Goal: Complete application form: Complete application form

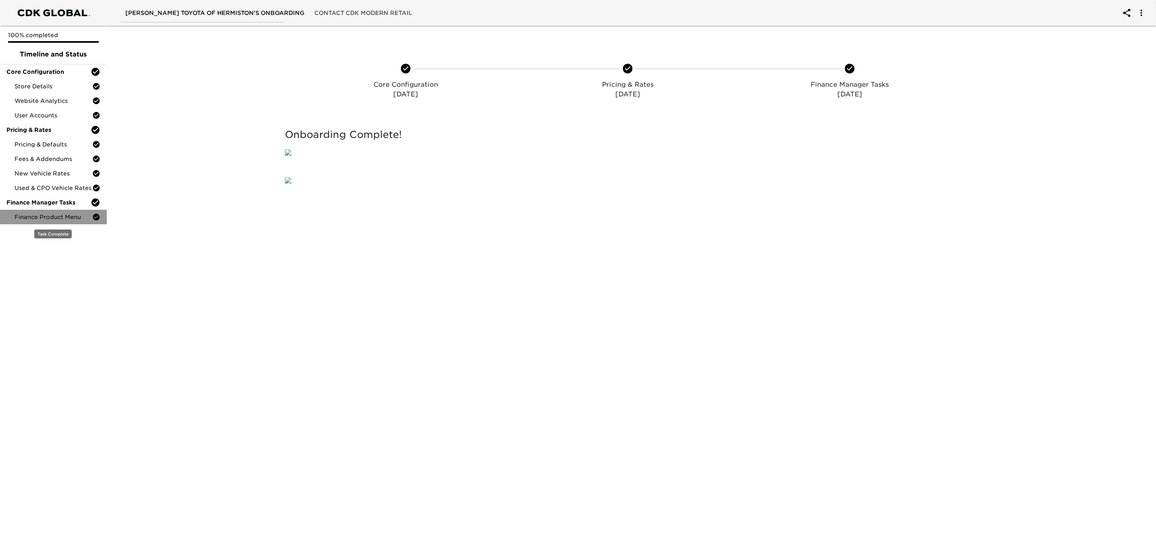
click at [62, 214] on span "Finance Product Menu" at bounding box center [54, 217] width 78 height 8
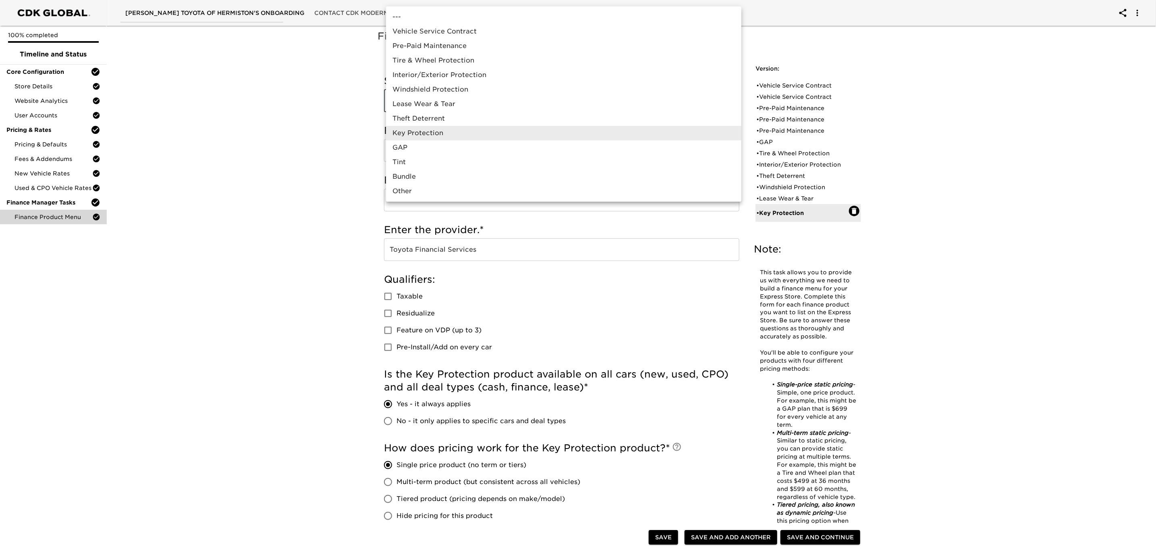
click at [526, 102] on body "[PERSON_NAME] Toyota of Hermiston's Onboarding Contact CDK Modern Retail 100% c…" at bounding box center [578, 412] width 1156 height 825
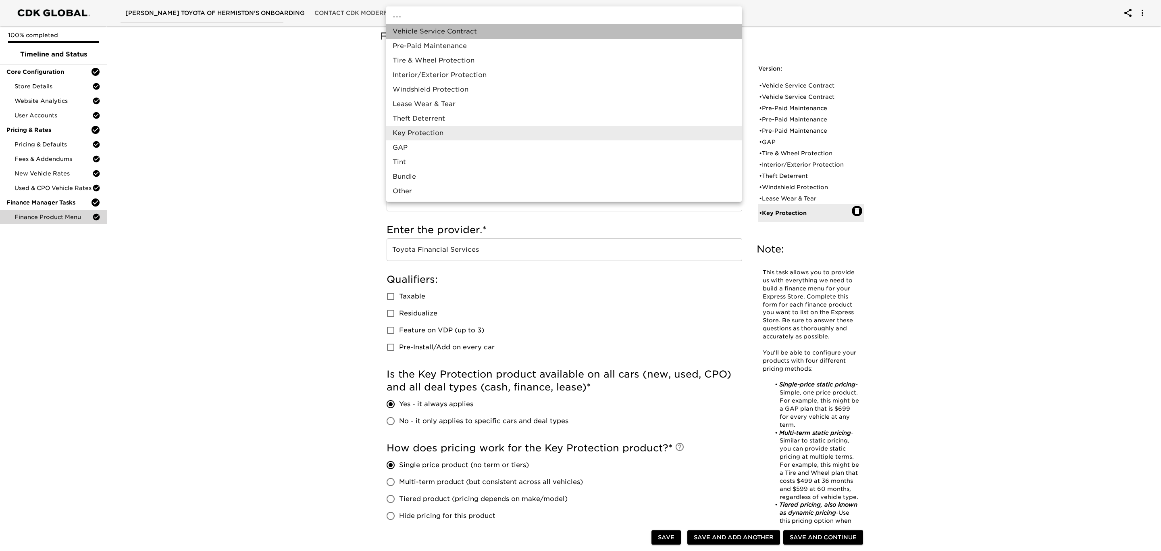
click at [478, 31] on li "Vehicle Service Contract" at bounding box center [563, 31] width 355 height 15
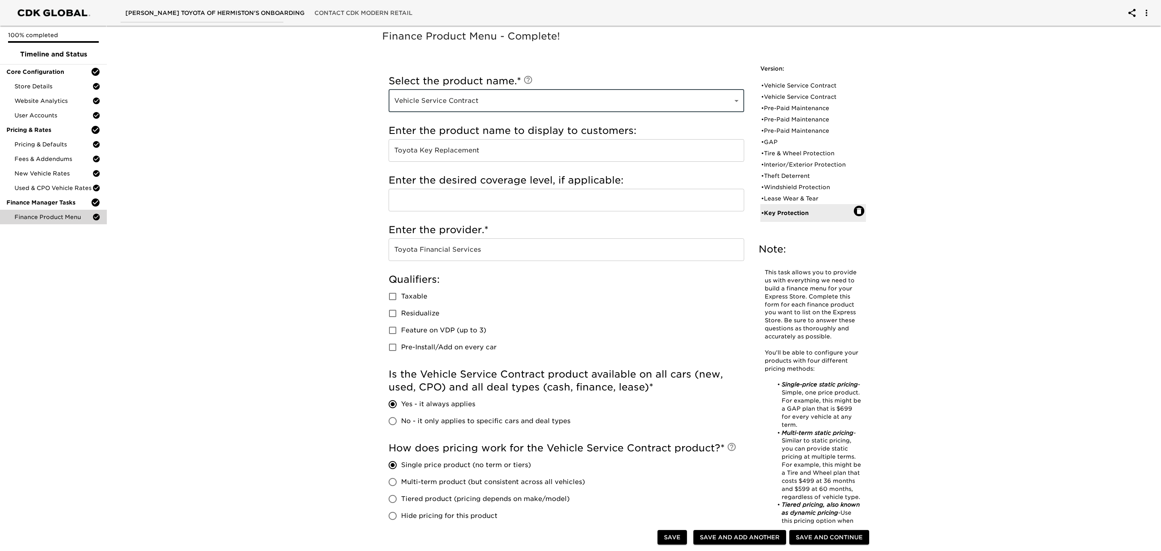
click at [572, 100] on body "[PERSON_NAME] Toyota of Hermiston's Onboarding Contact CDK Modern Retail 100% c…" at bounding box center [580, 412] width 1161 height 825
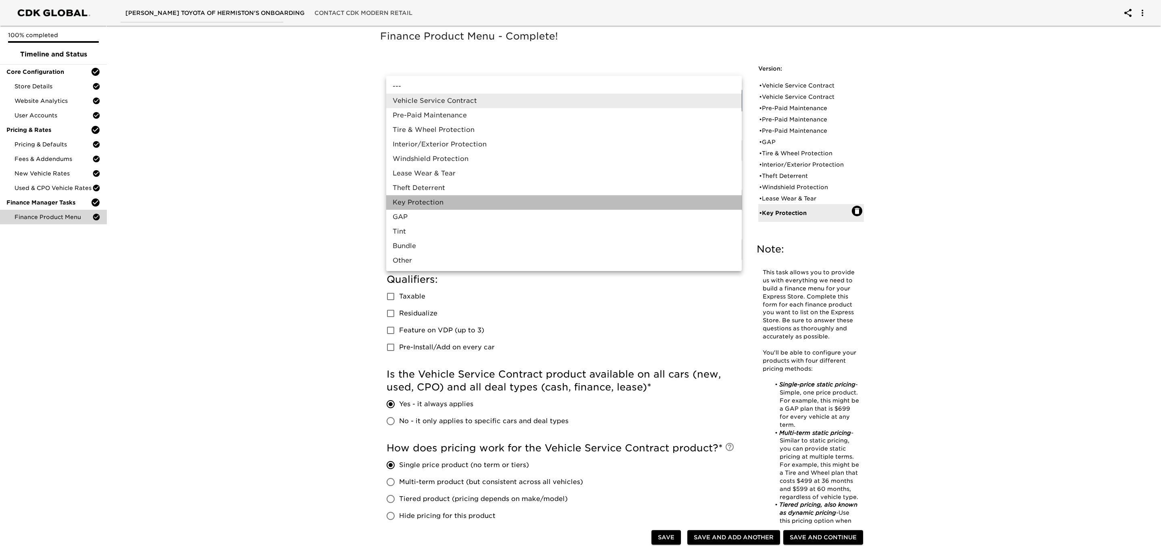
click at [522, 202] on li "Key Protection" at bounding box center [563, 202] width 355 height 15
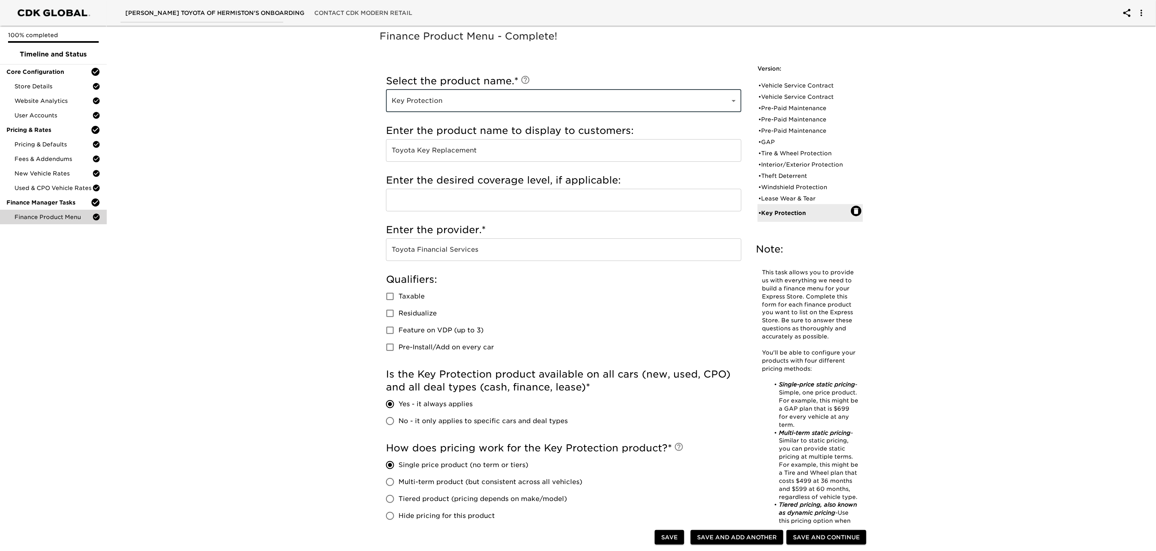
click at [323, 228] on div "Finance Product Menu - Complete! Note: This task allows you to provide us with …" at bounding box center [628, 424] width 1053 height 802
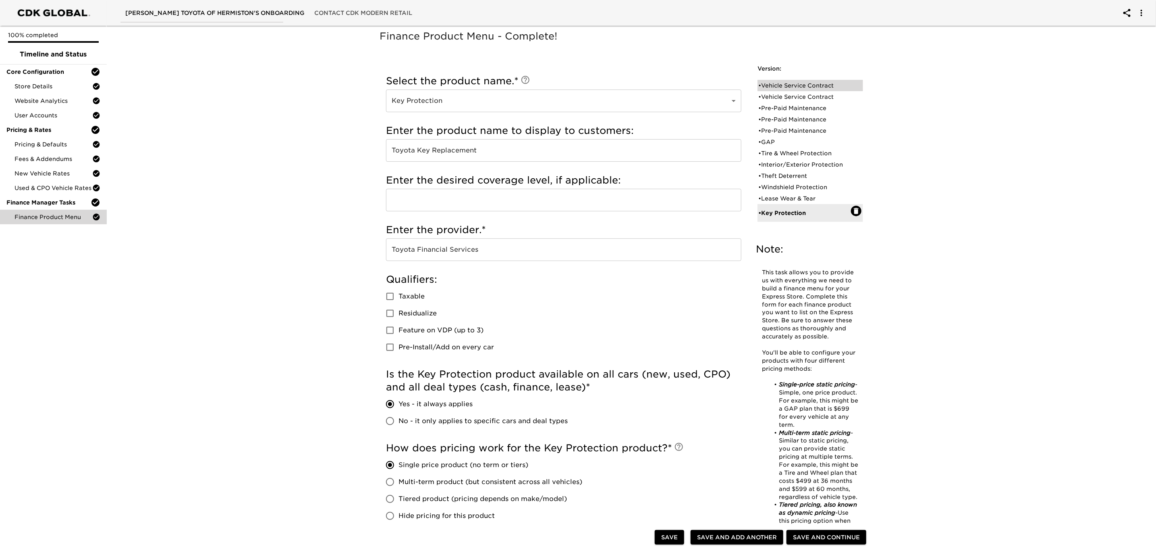
click at [790, 84] on div "• Vehicle Service Contract" at bounding box center [804, 85] width 93 height 8
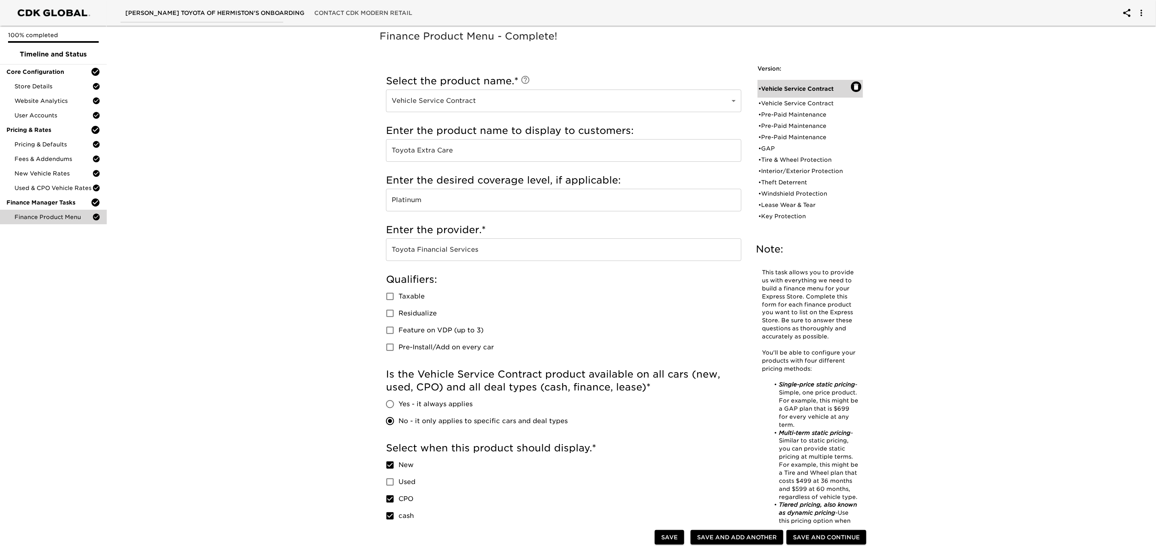
type input "Vehicle Service Contract"
type input "Toyota Extra Care"
type input "Platinum"
radio input "false"
radio input "true"
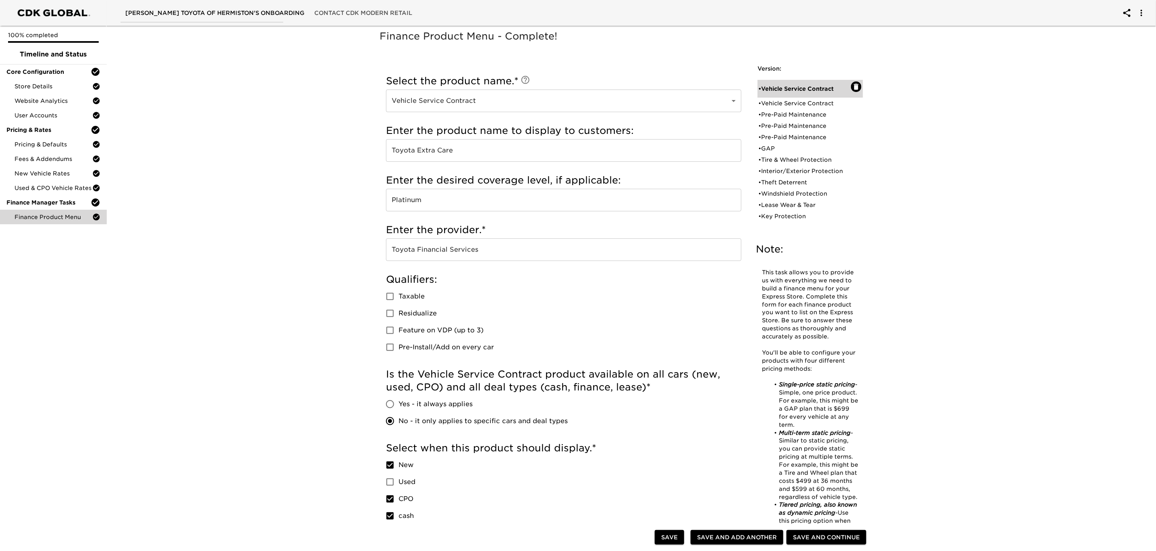
checkbox input "true"
checkbox input "false"
checkbox input "true"
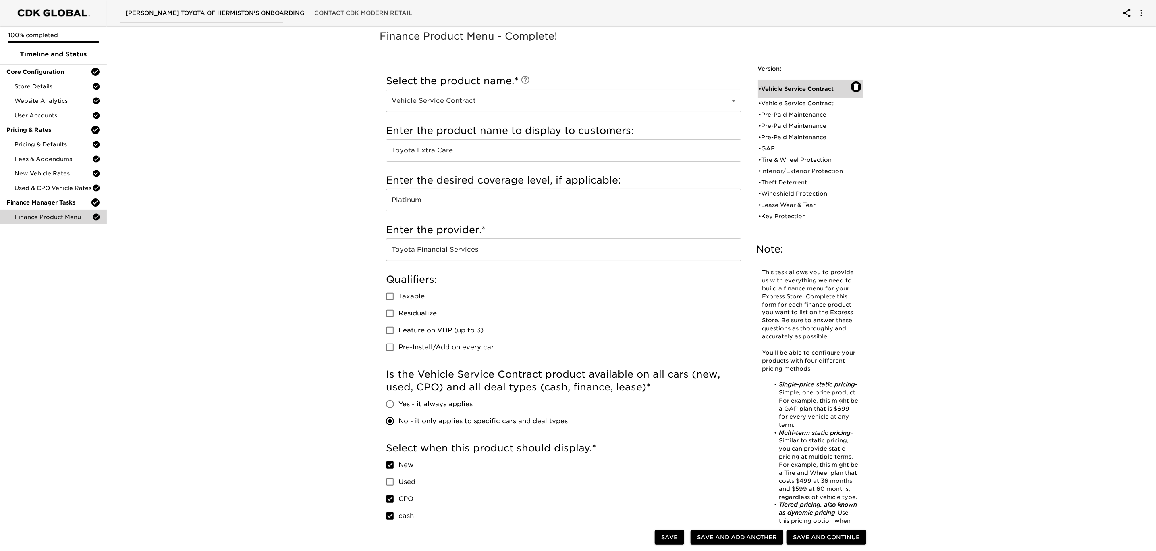
checkbox input "true"
radio input "false"
radio input "true"
type input "36095"
radio input "true"
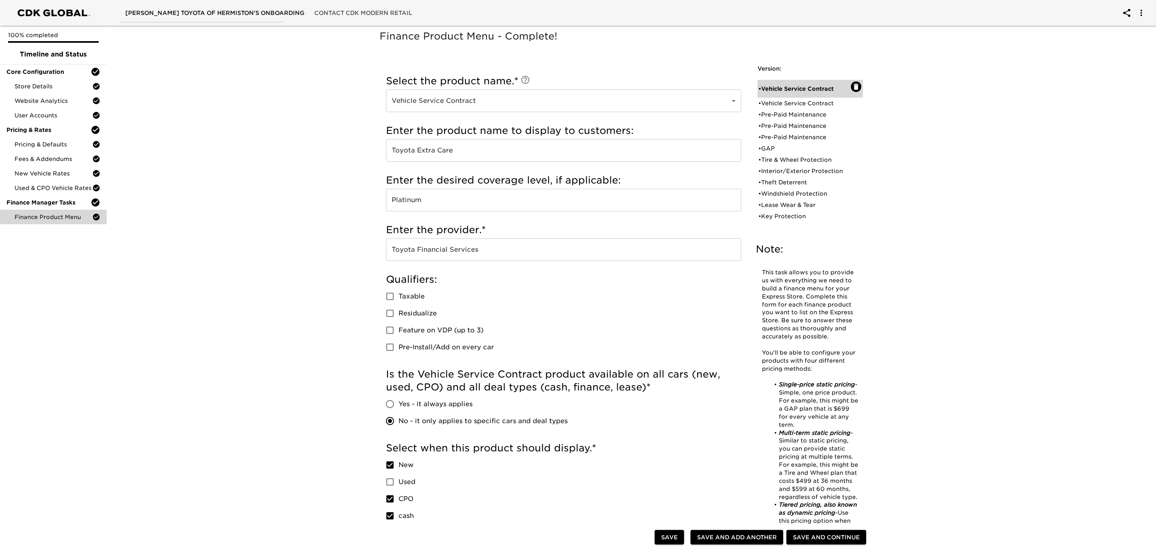
type input "2500"
click at [792, 102] on div "• Vehicle Service Contract" at bounding box center [804, 103] width 93 height 8
type input "EG Assurance"
type input "Premiere Flex"
type input "Ethos Group"
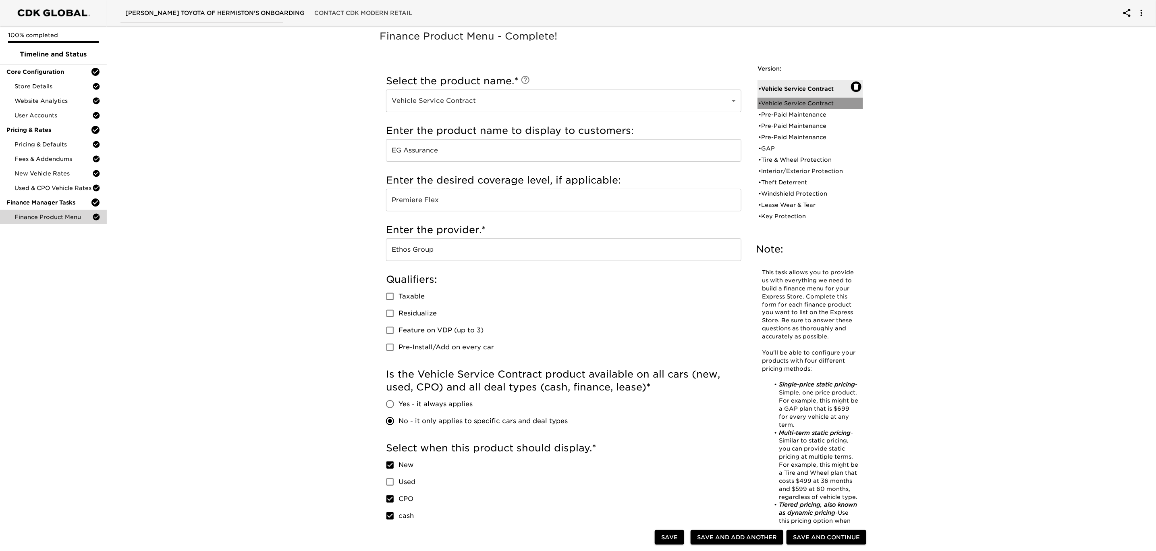
radio input "true"
checkbox input "false"
checkbox input "true"
checkbox input "false"
checkbox input "true"
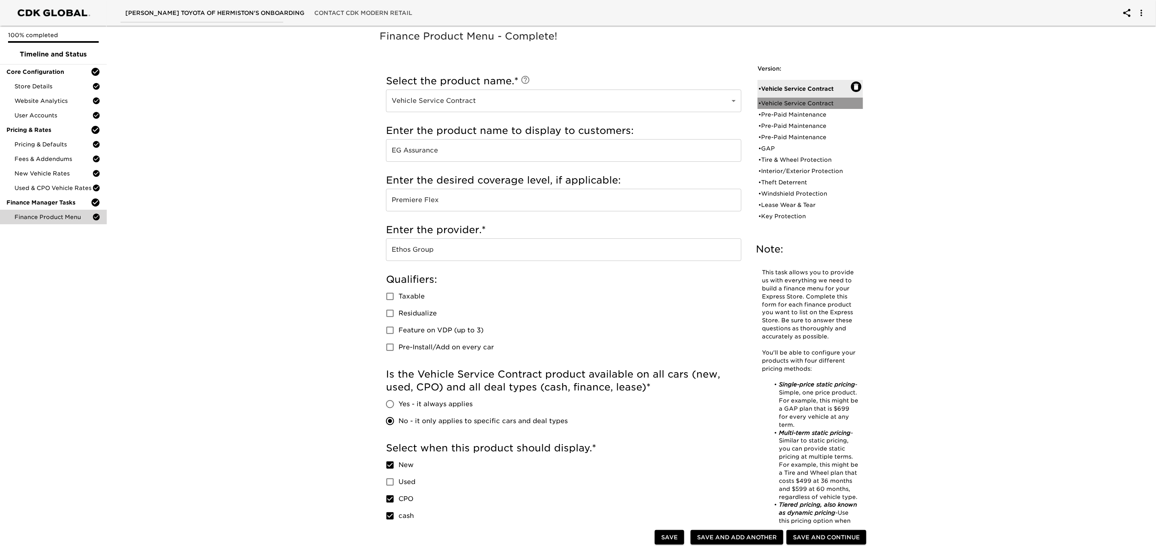
checkbox input "true"
checkbox input "false"
radio input "true"
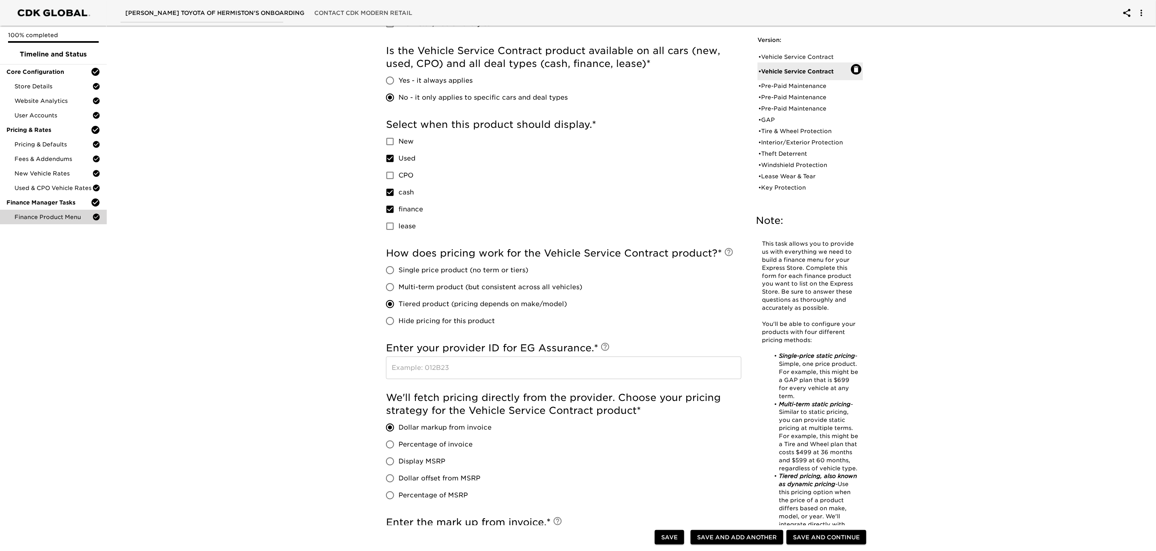
scroll to position [363, 0]
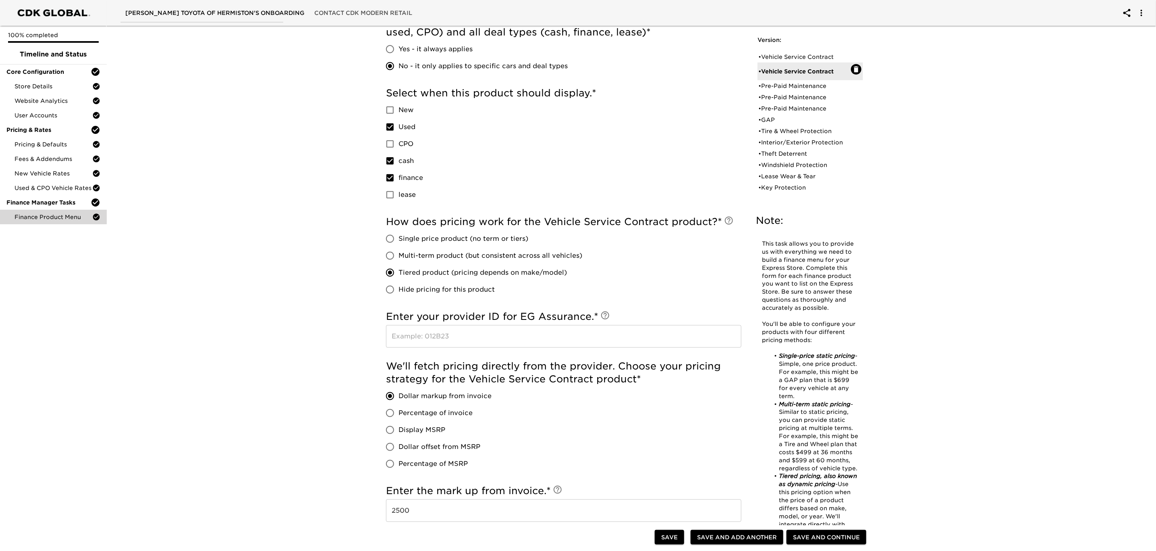
click at [485, 340] on input "text" at bounding box center [563, 336] width 355 height 23
type input "18916"
click at [665, 537] on span "Save" at bounding box center [669, 537] width 17 height 10
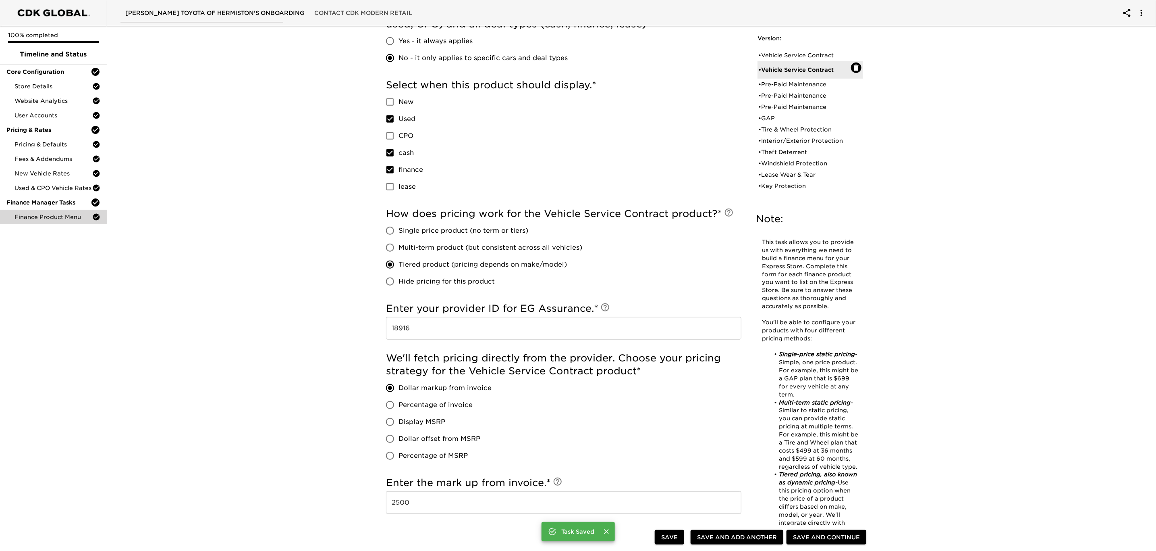
scroll to position [355, 0]
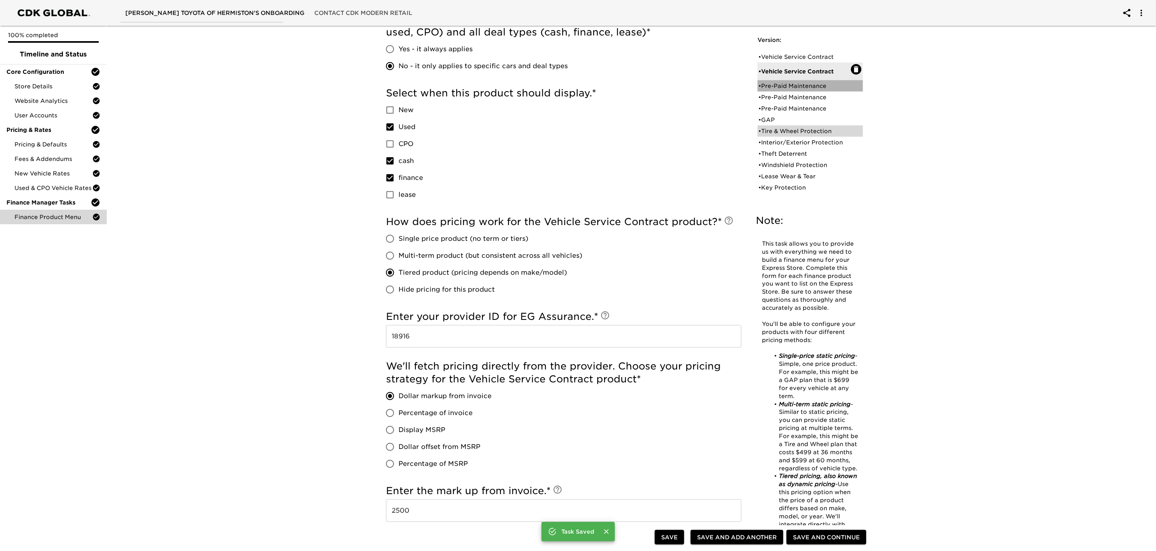
click at [811, 83] on div "• Pre-Paid Maintenance" at bounding box center [804, 86] width 93 height 8
type input "Pre-Paid Maintenance"
type input "Toyota Care Plus"
type input "60 mos / 55,000 miles"
type input "Toyota Financial Services"
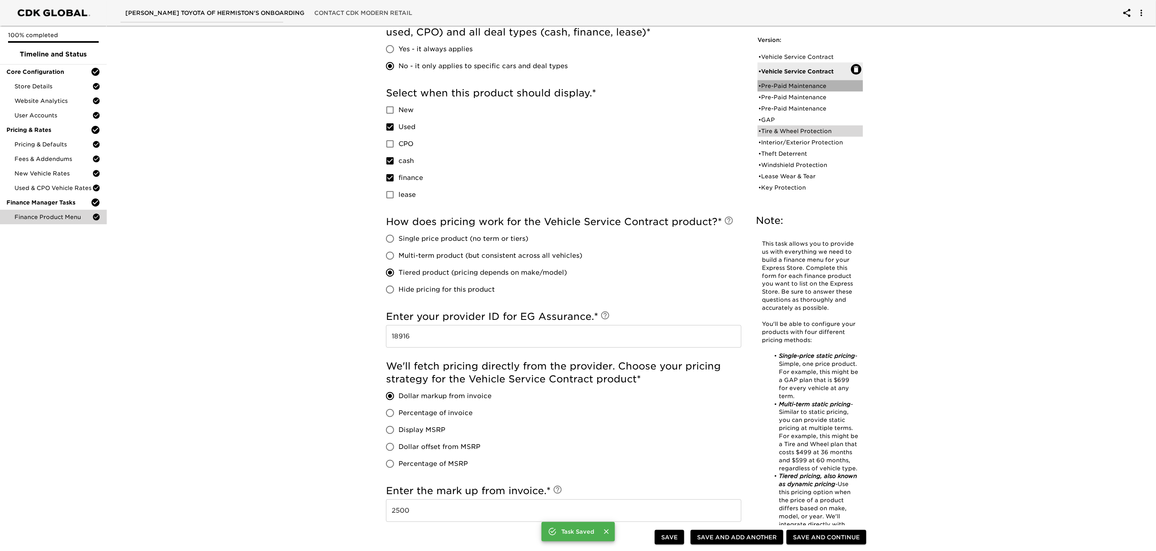
radio input "true"
checkbox input "true"
checkbox input "false"
checkbox input "true"
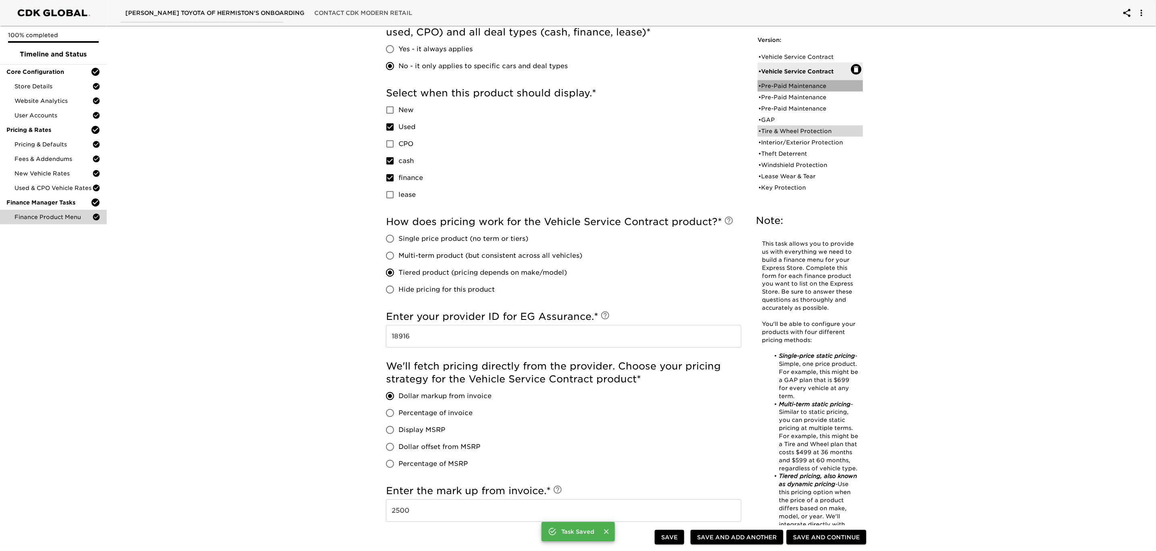
checkbox input "true"
radio input "true"
type input "36095"
radio input "true"
type input "250"
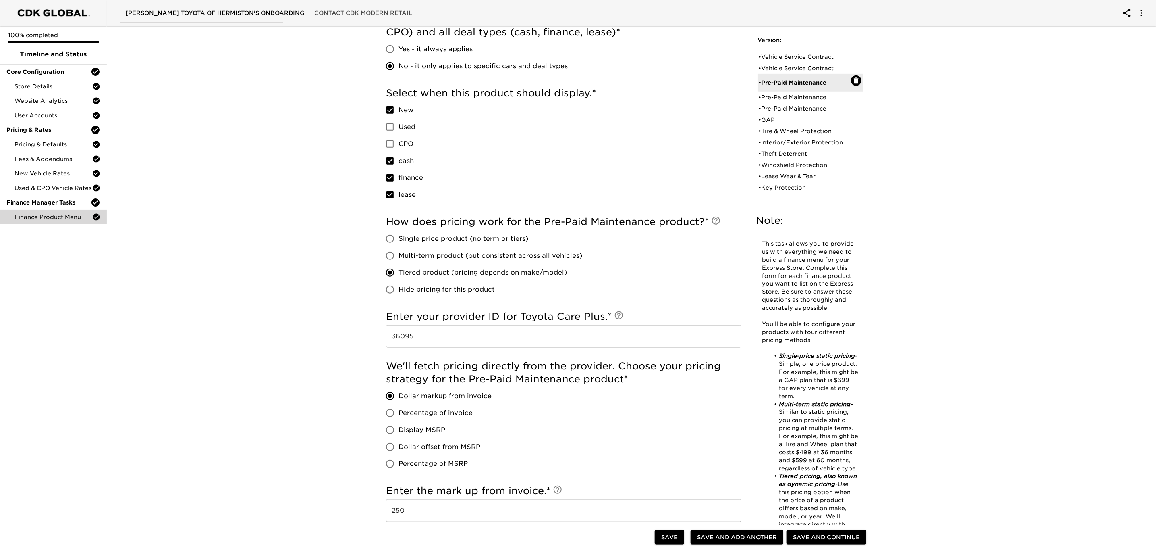
scroll to position [0, 0]
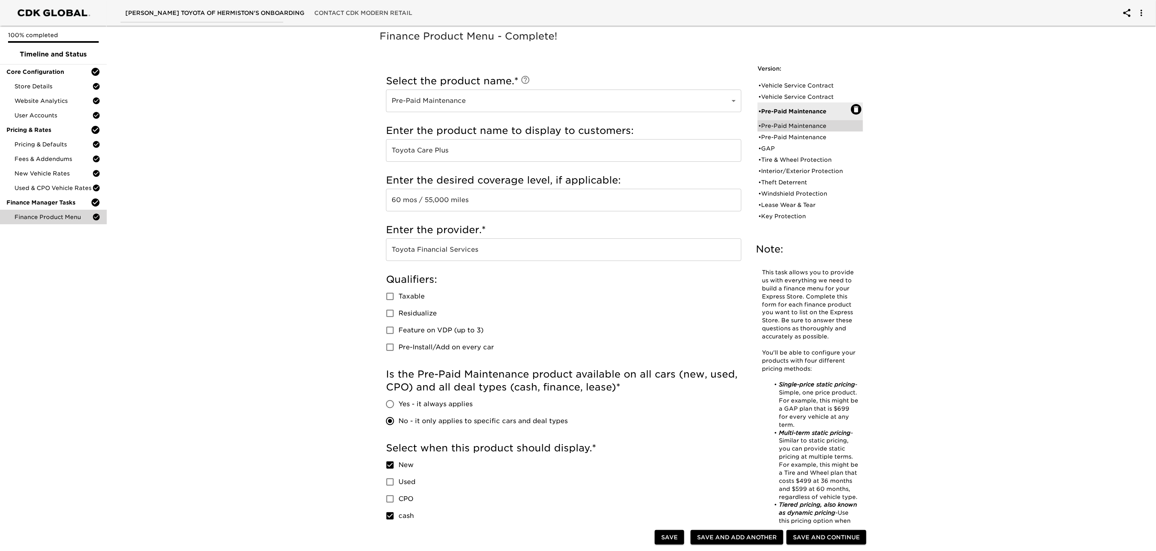
click at [791, 124] on div "• Pre-Paid Maintenance" at bounding box center [804, 126] width 93 height 8
type input "Toyota Auto Care"
type input "48 mos / 55,000 miles"
radio input "true"
checkbox input "false"
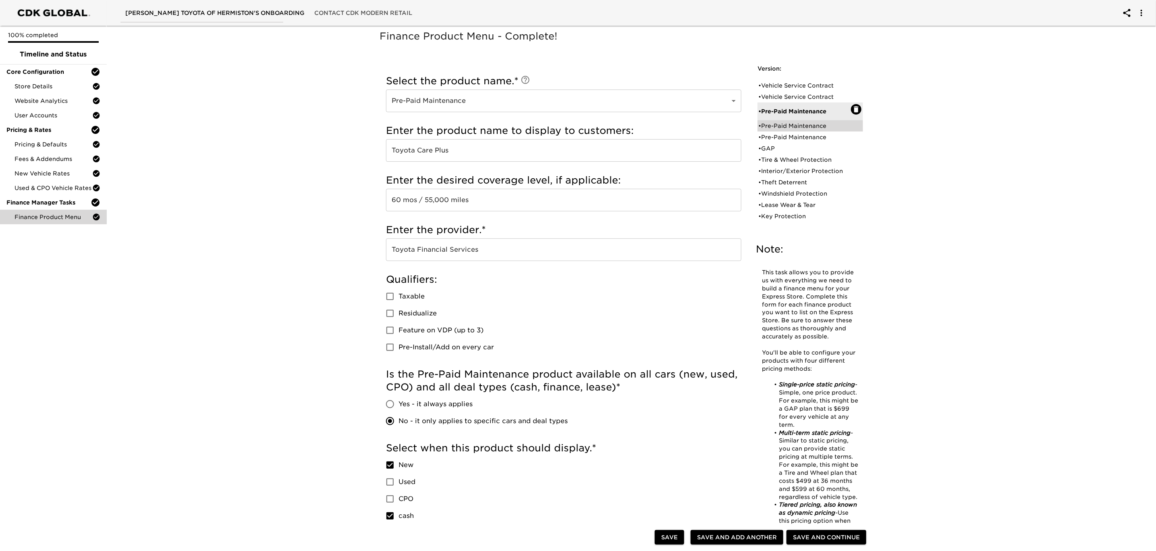
checkbox input "true"
checkbox input "false"
radio input "true"
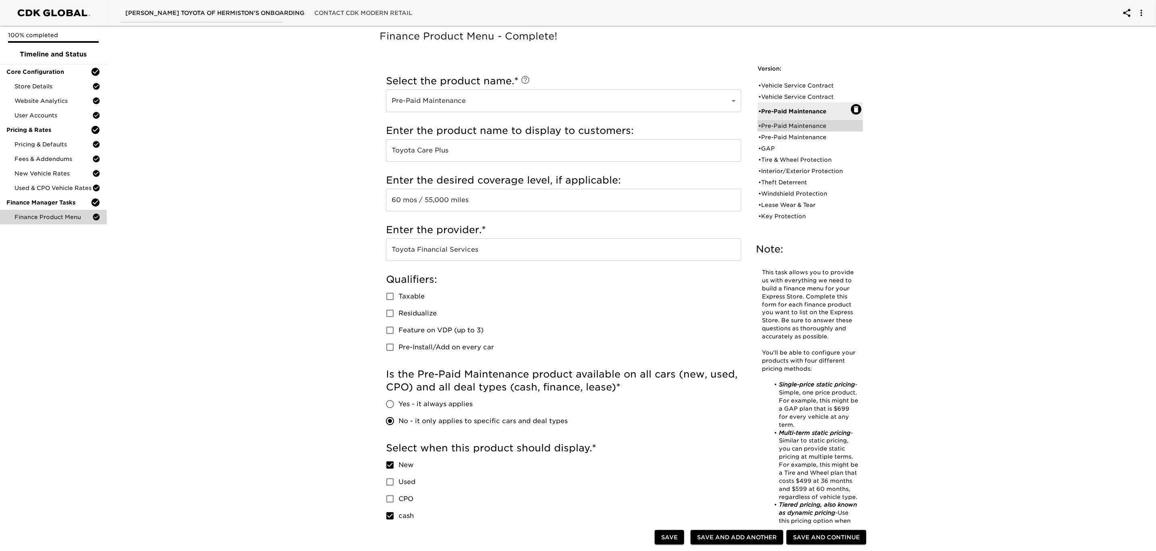
radio input "true"
click at [788, 137] on div "• Pre-Paid Maintenance" at bounding box center [804, 137] width 93 height 8
type input "EG Assurance"
type input "Ethos Maintenance"
type input "Ethos Group"
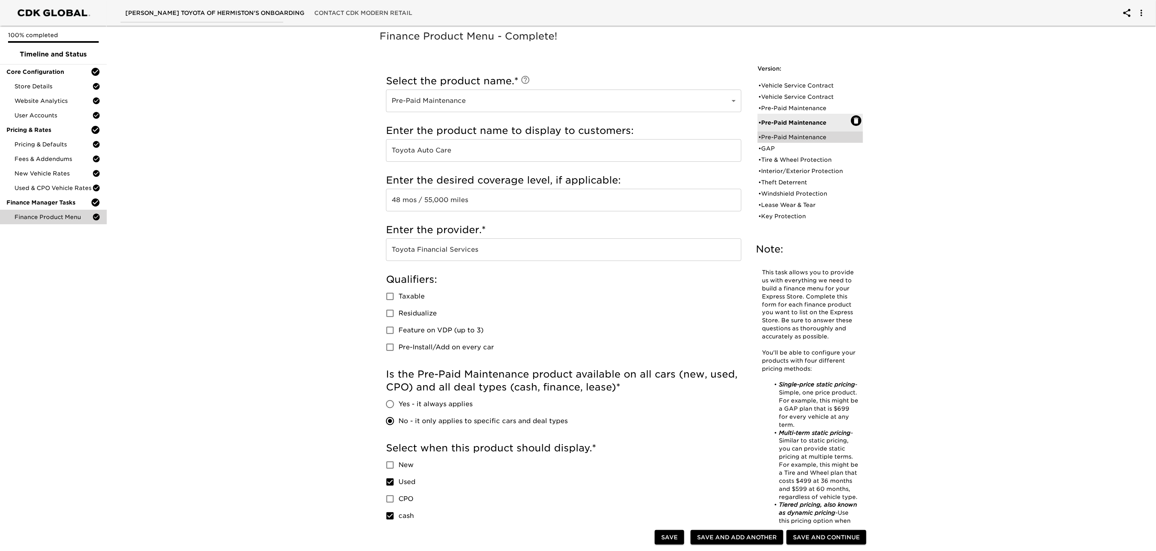
radio input "true"
checkbox input "true"
radio input "true"
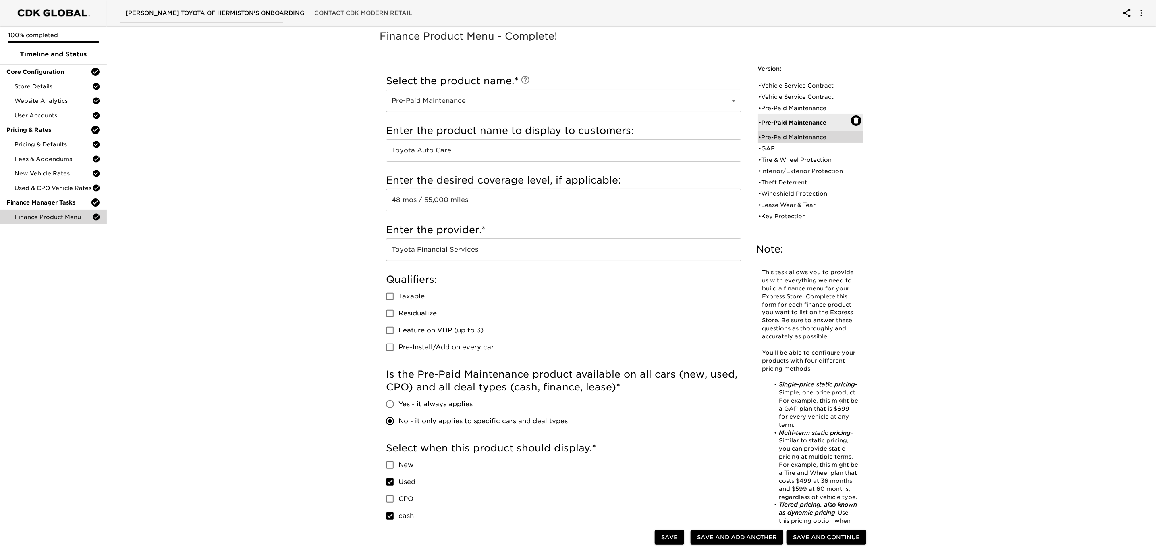
radio input "true"
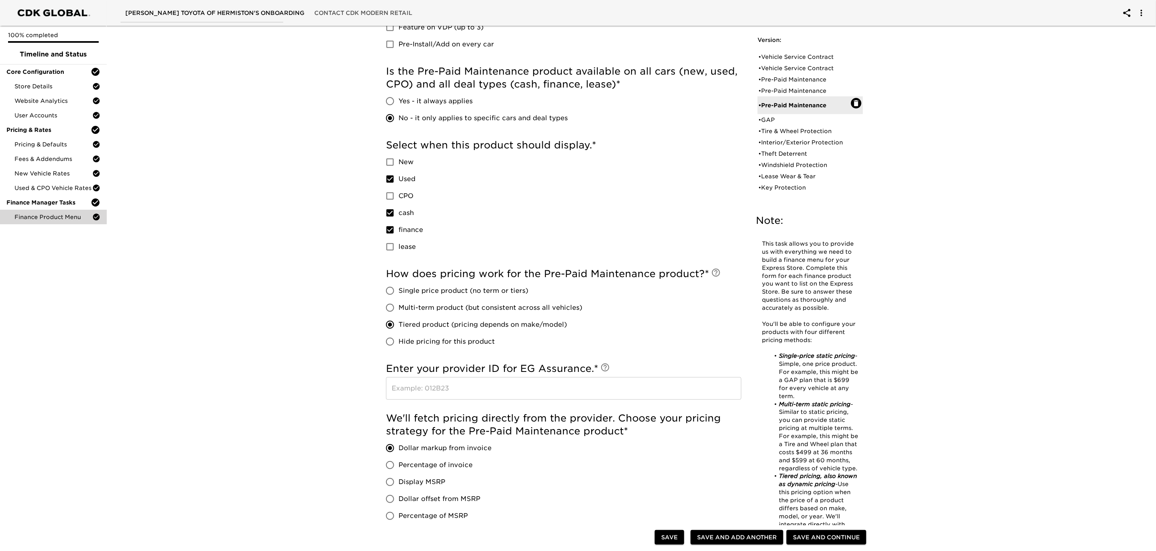
scroll to position [363, 0]
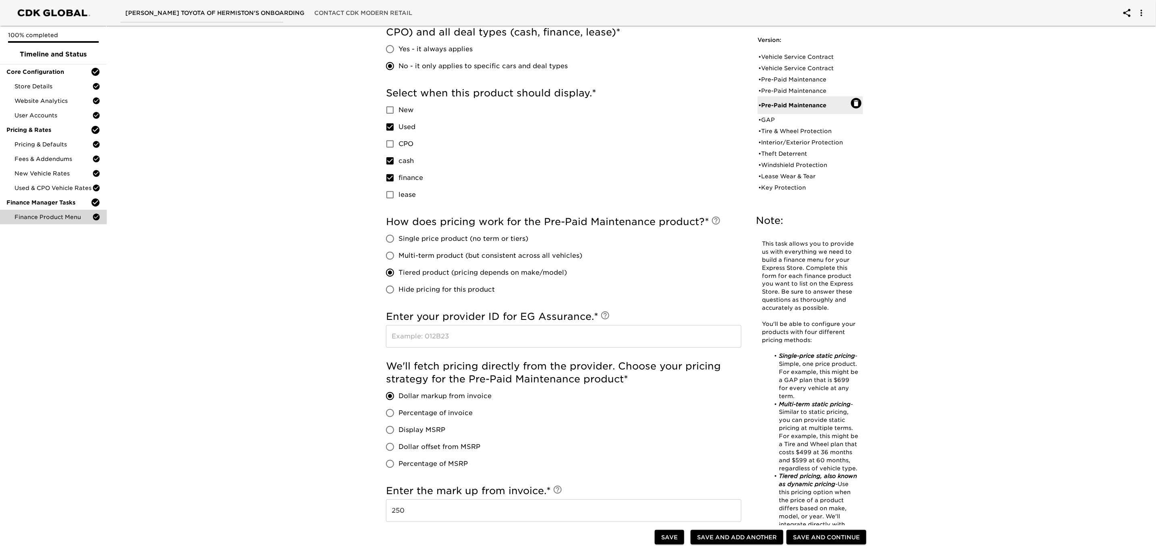
click at [529, 337] on input "text" at bounding box center [563, 336] width 355 height 23
type input "18916"
click at [670, 539] on span "Save" at bounding box center [669, 537] width 17 height 10
click at [774, 120] on div "• GAP" at bounding box center [804, 120] width 93 height 8
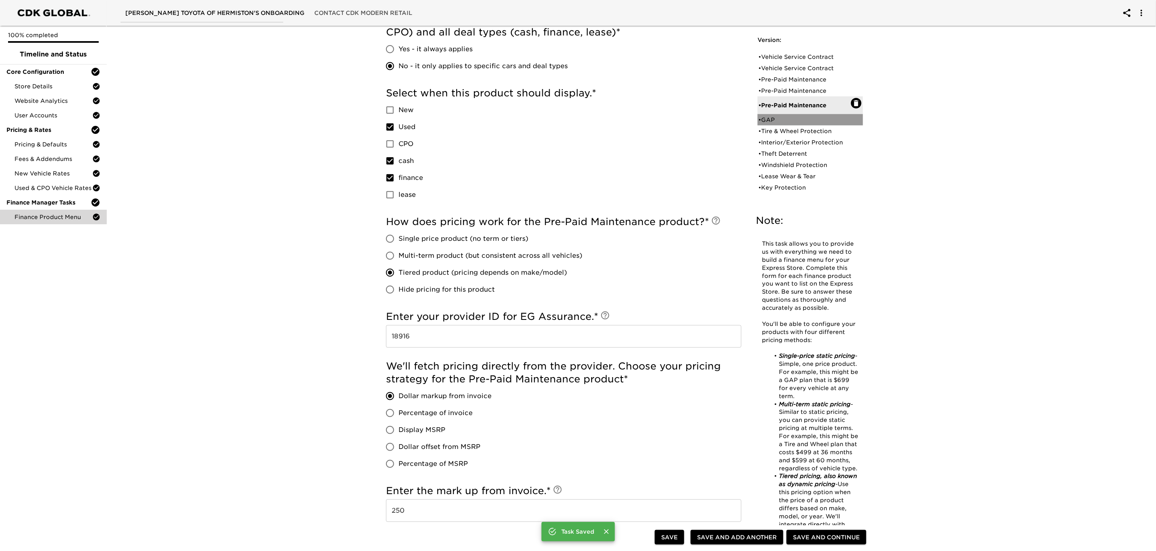
type input "GAP"
type input "Toyota Guaranteed Auto Protection Program"
type input "Toyota Financial Services"
radio input "true"
checkbox input "true"
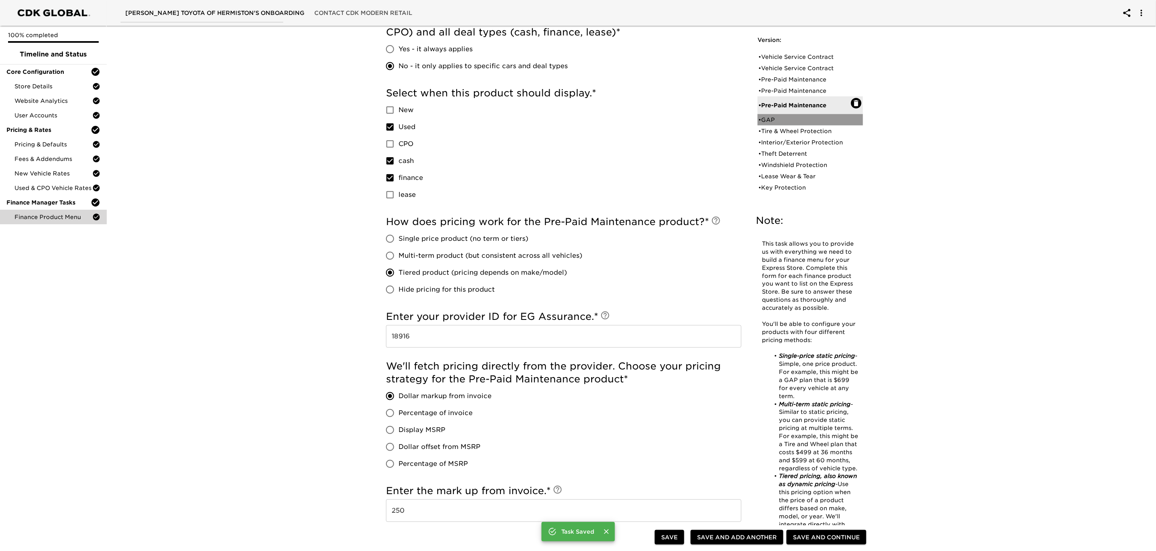
checkbox input "true"
checkbox input "false"
checkbox input "true"
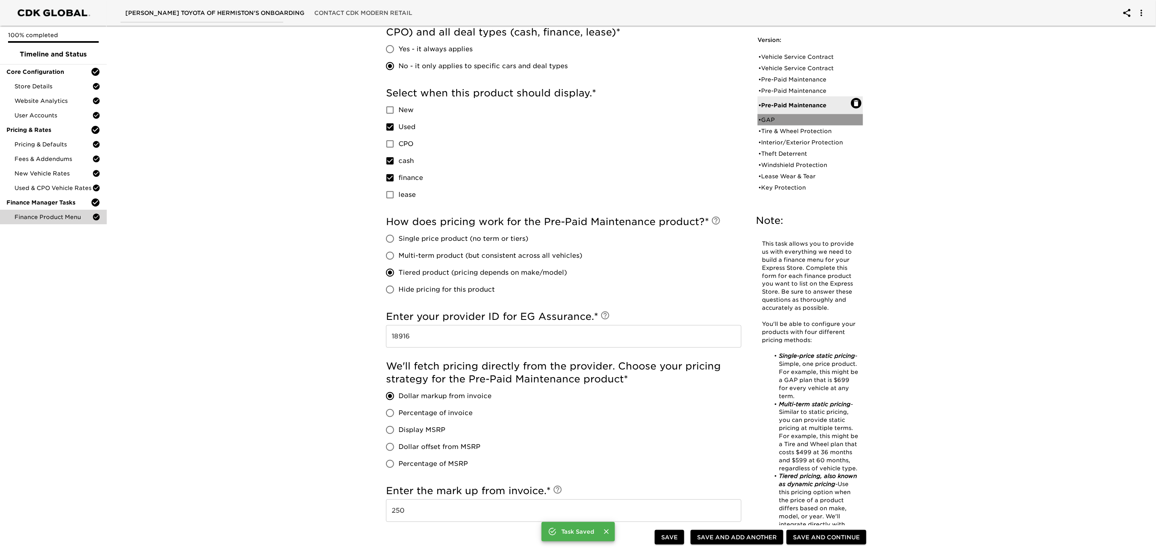
radio input "true"
radio input "false"
type input "1195"
radio input "false"
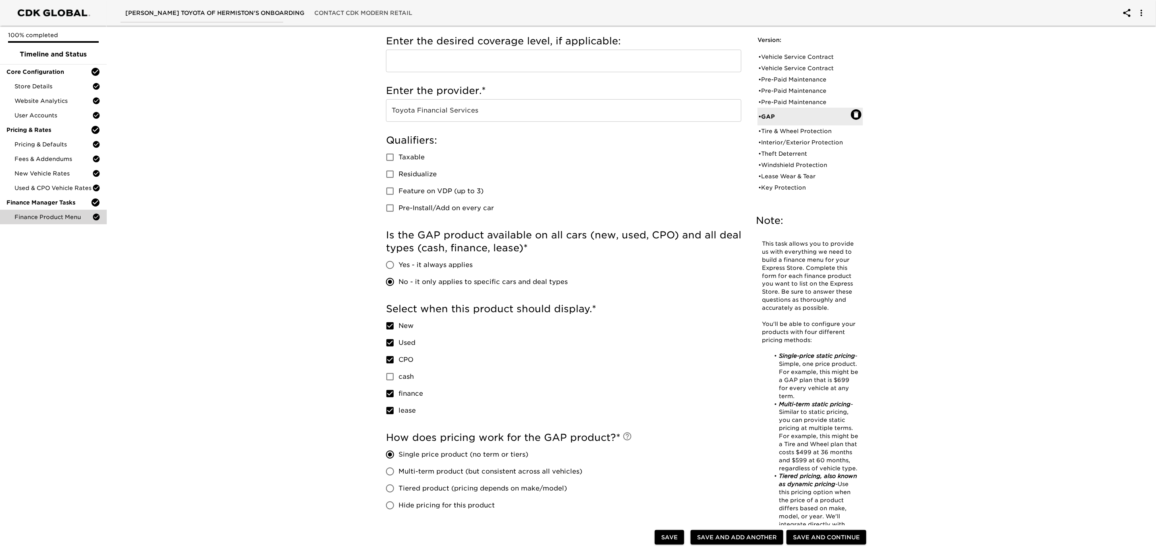
scroll to position [0, 0]
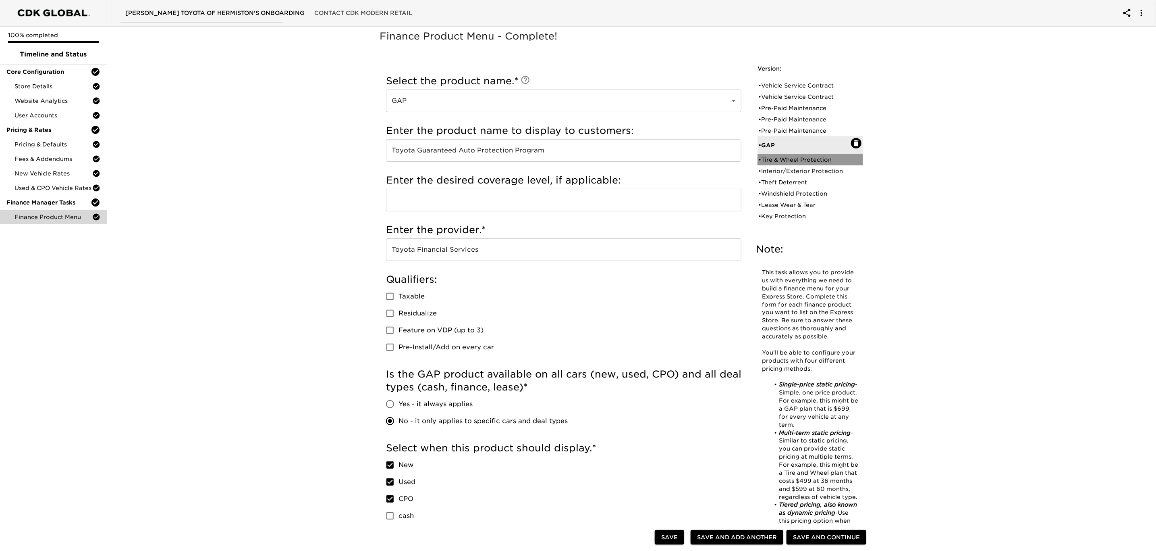
click at [781, 160] on div "• Tire & Wheel Protection" at bounding box center [804, 160] width 93 height 8
type input "Tire & Wheel Protection"
type input "EG Assurance Tire & Wheel"
type input "Ethos Group"
radio input "true"
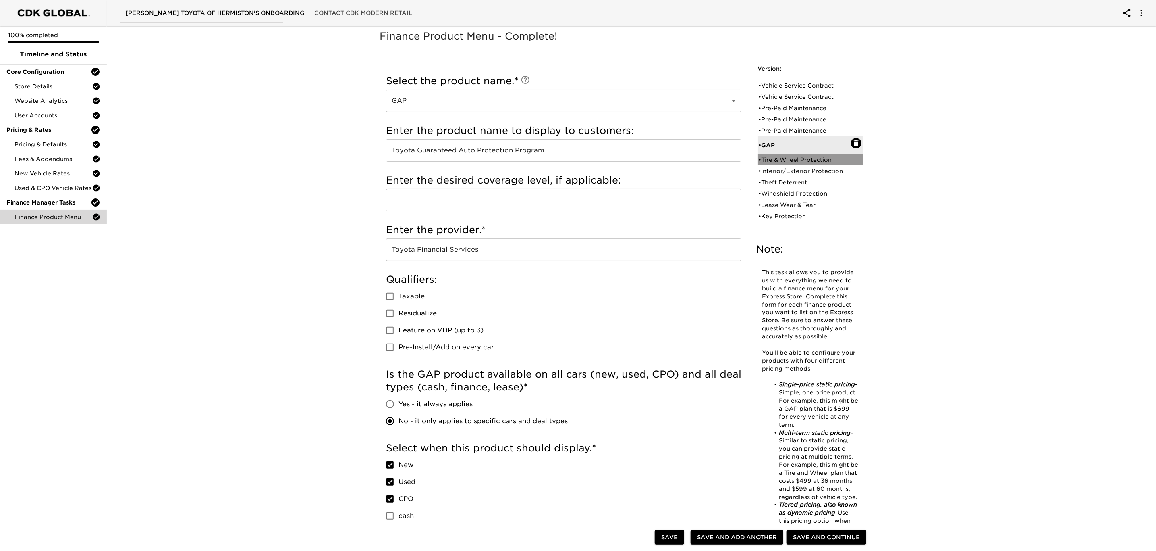
radio input "false"
checkbox input "false"
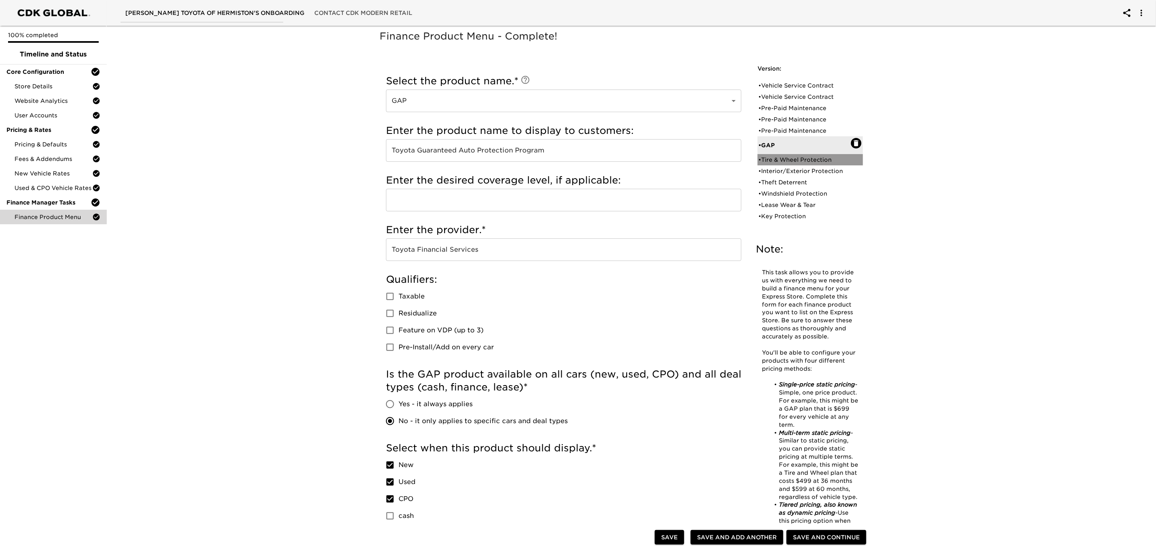
checkbox input "false"
radio input "true"
type input "1367 / 60 months"
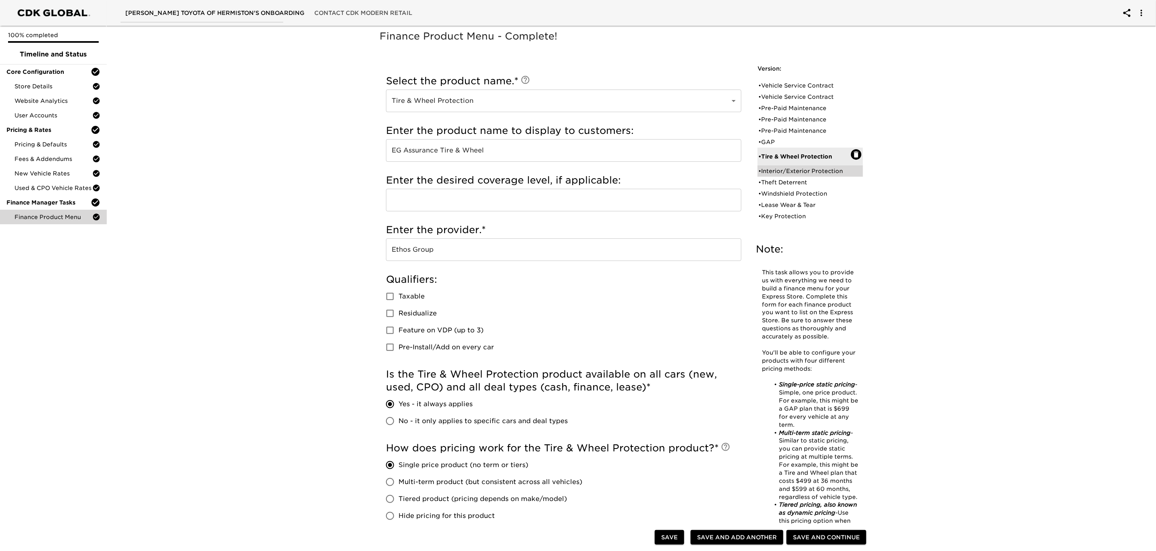
click at [802, 172] on div "• Interior/Exterior Protection" at bounding box center [804, 171] width 93 height 8
type input "Interior/Exterior Protection"
type input "EG Repel"
radio input "true"
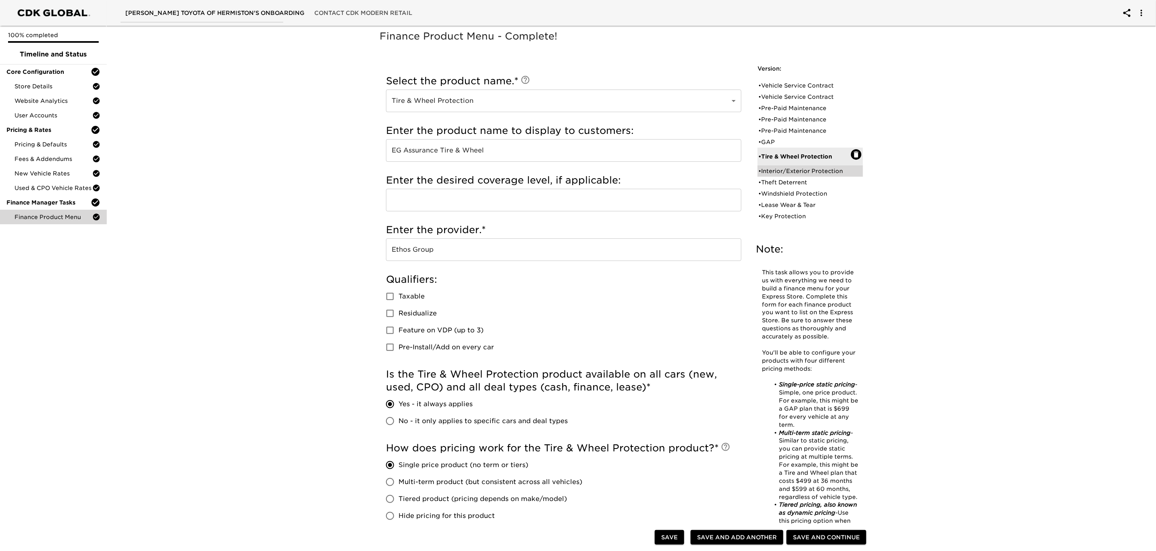
type input "1299 / 60 months"
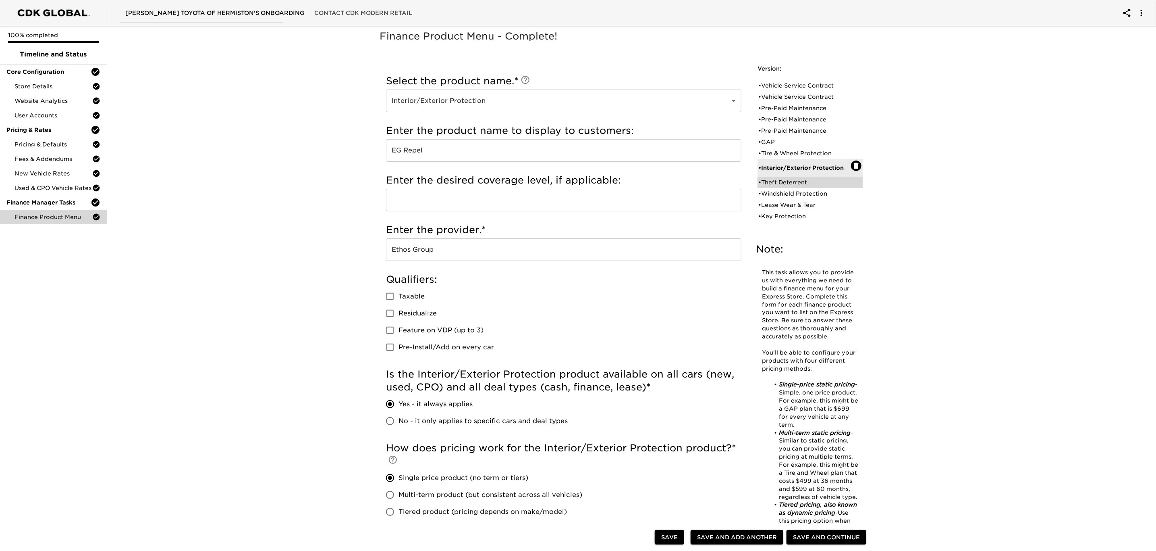
click at [798, 182] on div "• Theft Deterrent" at bounding box center [804, 182] width 93 height 8
type input "Theft Deterrent"
type input "Ethos Data Dots"
radio input "true"
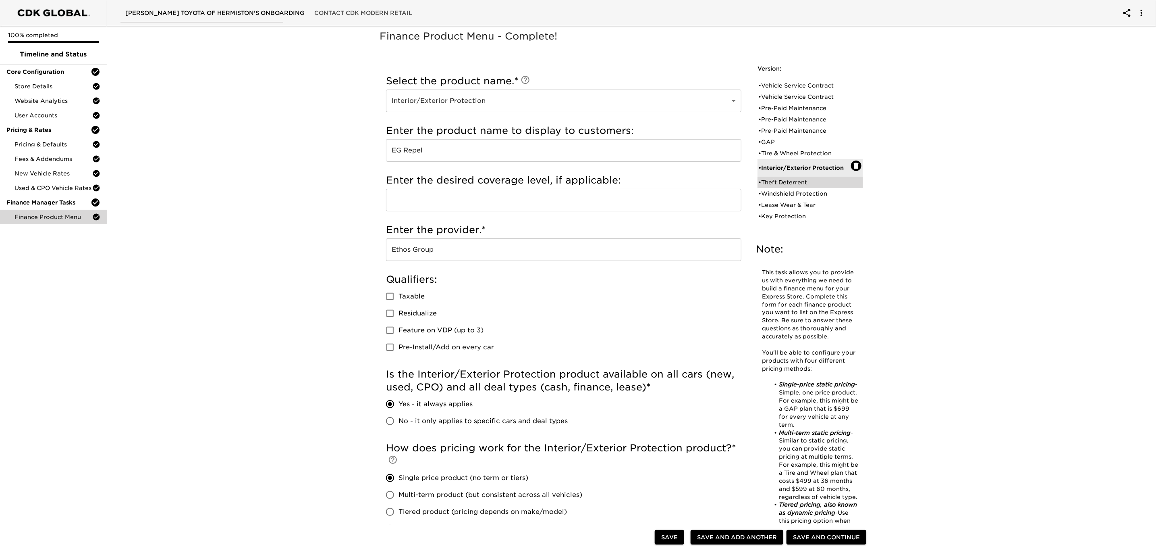
type input "599 / 60 months"
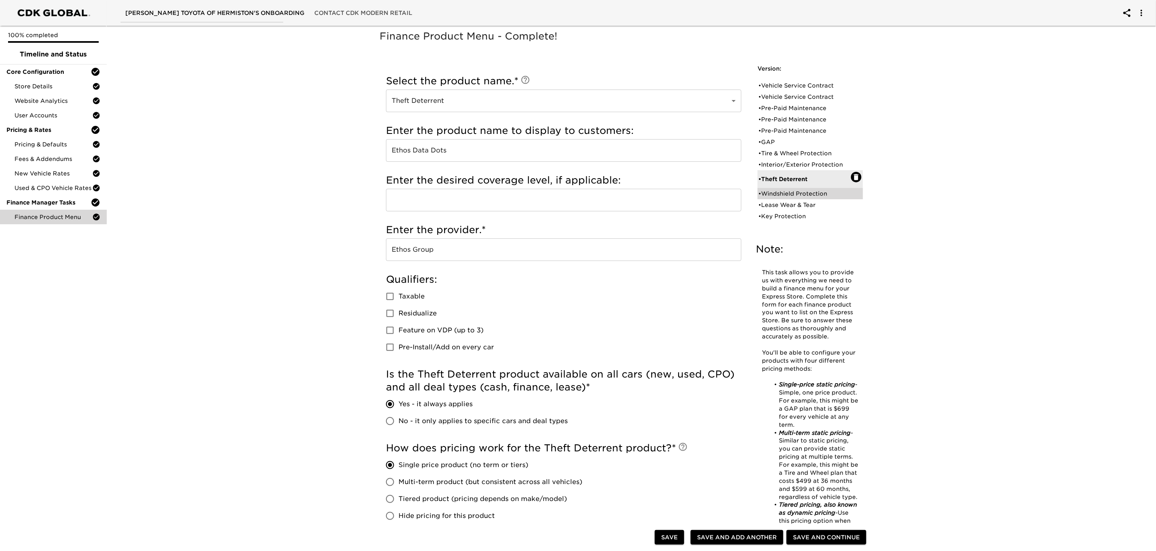
click at [792, 193] on div "• Windshield Protection" at bounding box center [804, 193] width 93 height 8
type input "Windshield Protection"
type input "Ethos Windshield"
radio input "true"
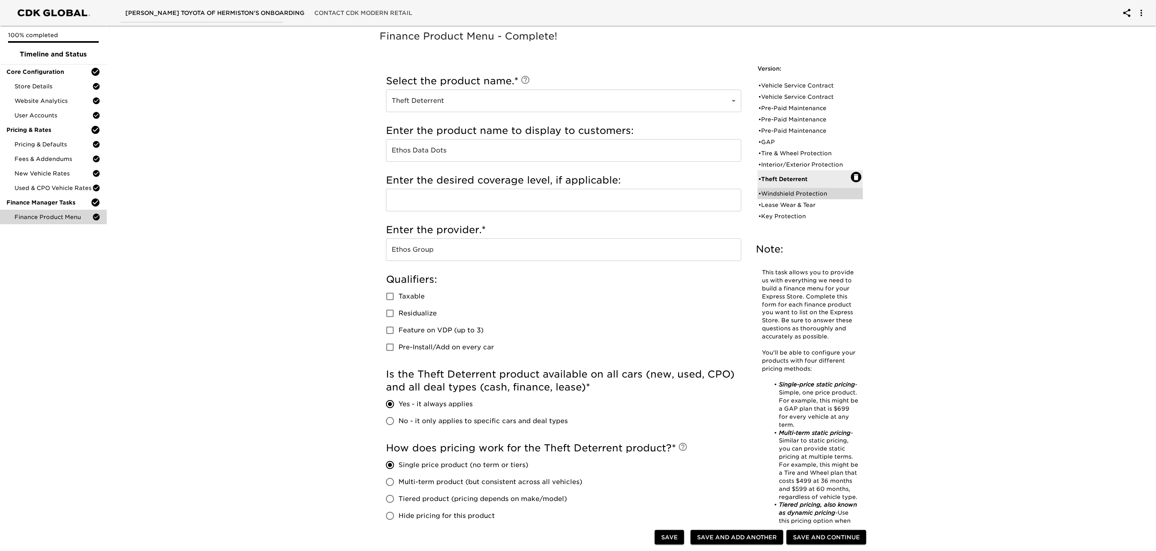
type input "1388"
click at [777, 206] on div "• Lease Wear & Tear" at bounding box center [804, 205] width 93 height 8
type input "Lease Wear & Tear"
type input "Toyota Lease Wear"
type input "Toyota Financial Services"
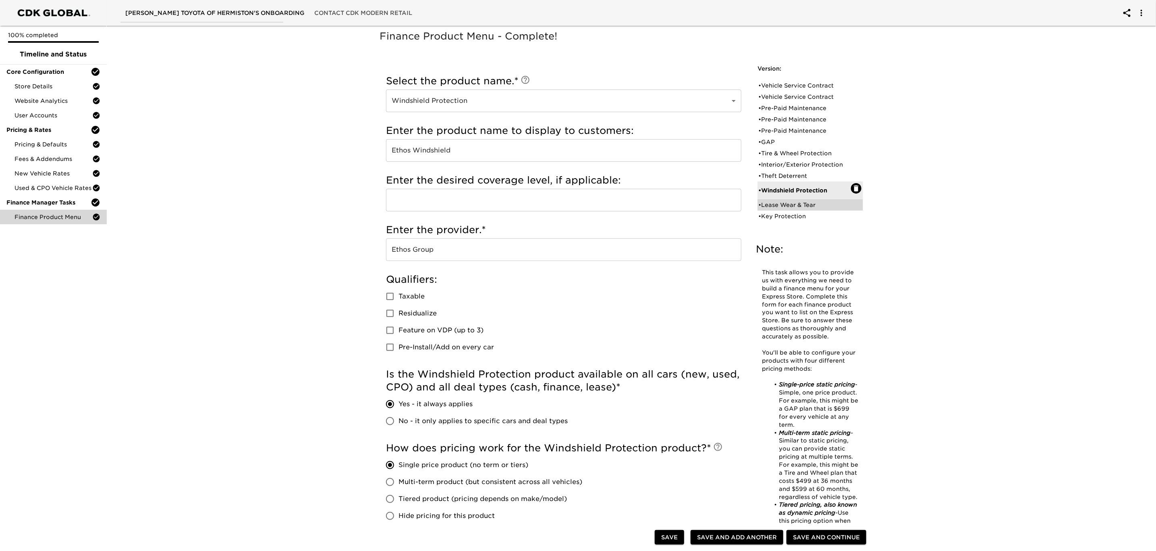
radio input "false"
radio input "true"
checkbox input "true"
radio input "true"
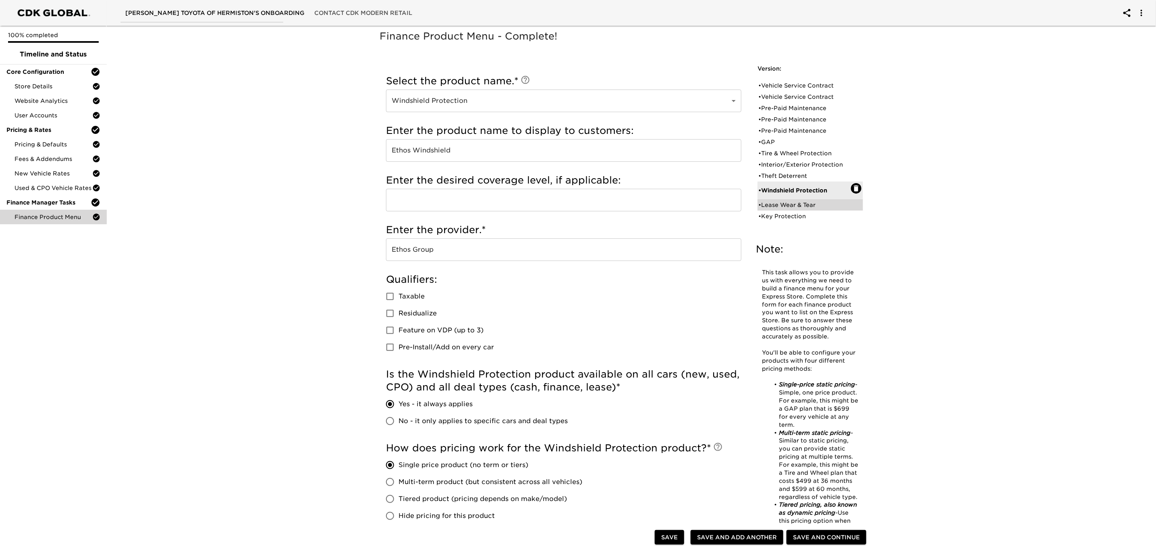
type input "1495"
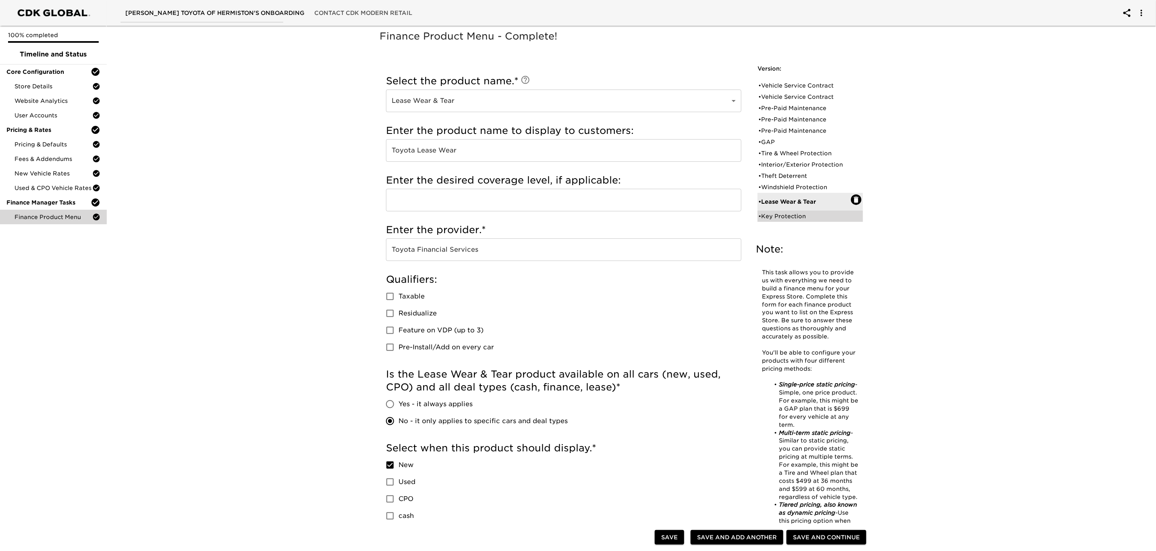
click at [784, 218] on div "• Key Protection" at bounding box center [804, 216] width 93 height 8
type input "Key Protection"
type input "Toyota Key Replacement"
radio input "true"
radio input "false"
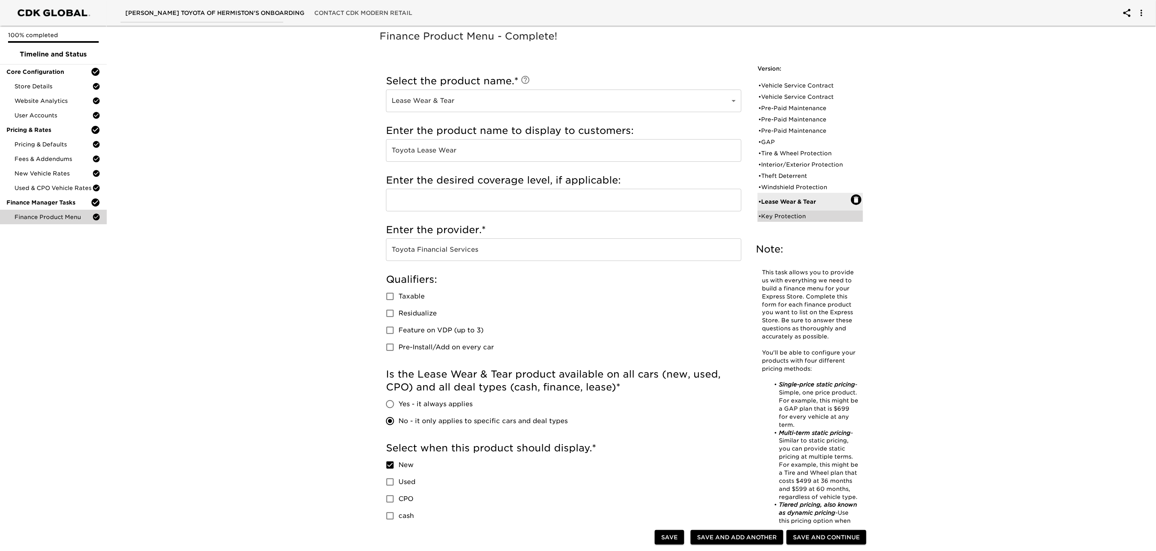
checkbox input "true"
checkbox input "false"
type input "449"
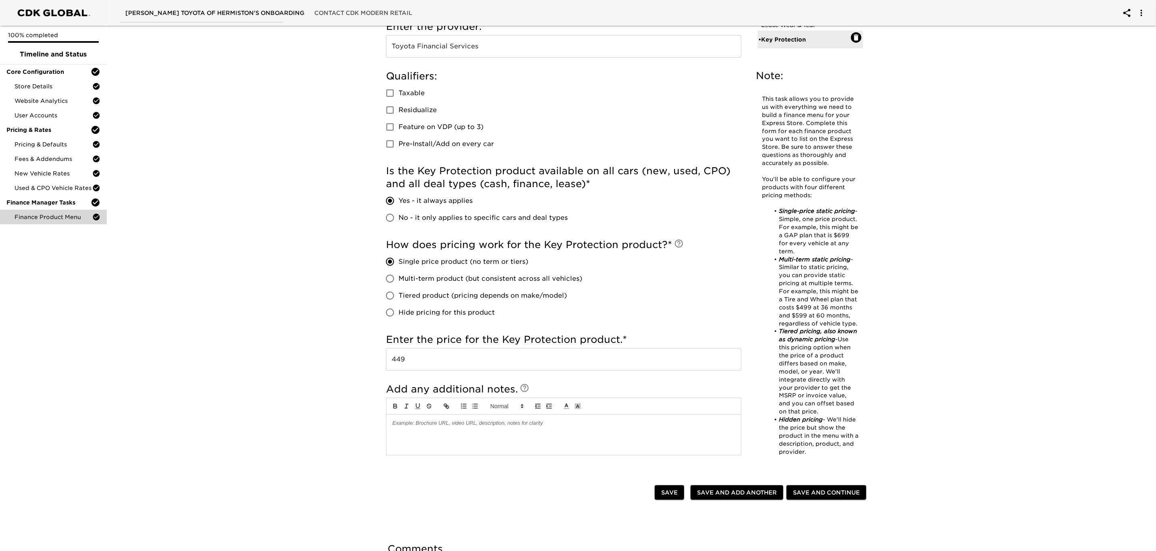
scroll to position [274, 0]
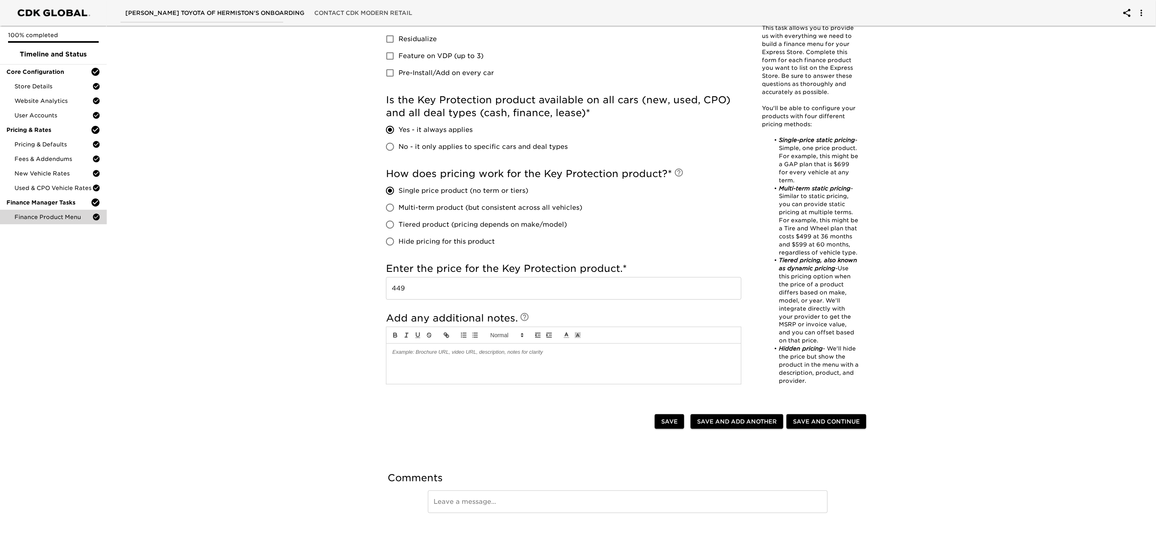
click at [823, 420] on span "Save and Continue" at bounding box center [826, 421] width 67 height 10
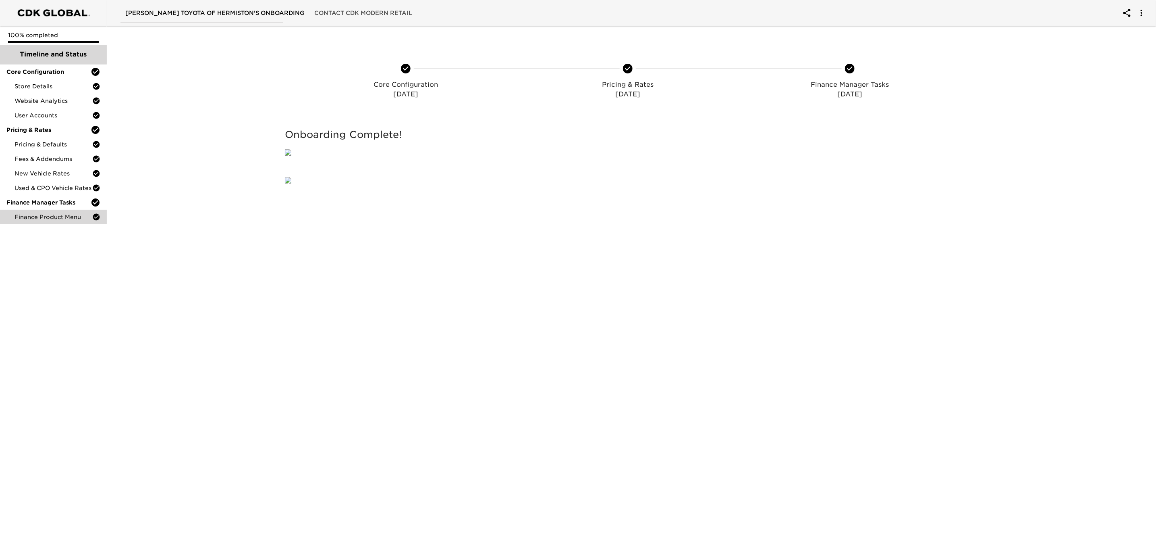
click at [46, 53] on span "Timeline and Status" at bounding box center [53, 55] width 94 height 10
